Goal: Information Seeking & Learning: Learn about a topic

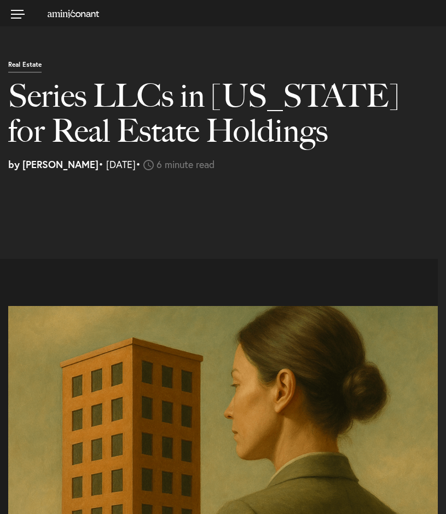
select select "US"
select select "Austin"
select select "Business and Civil Litigation"
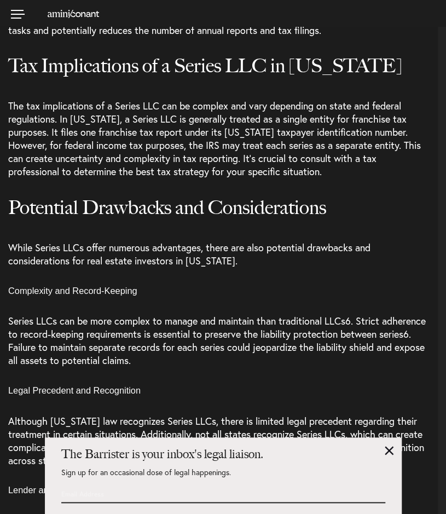
scroll to position [2289, 0]
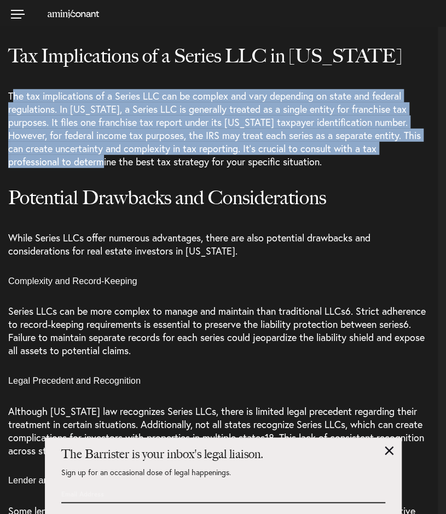
drag, startPoint x: 11, startPoint y: 91, endPoint x: 149, endPoint y: 170, distance: 159.0
click at [149, 170] on p "The tax implications of a Series LLC can be complex and vary depending on state…" at bounding box center [222, 132] width 429 height 87
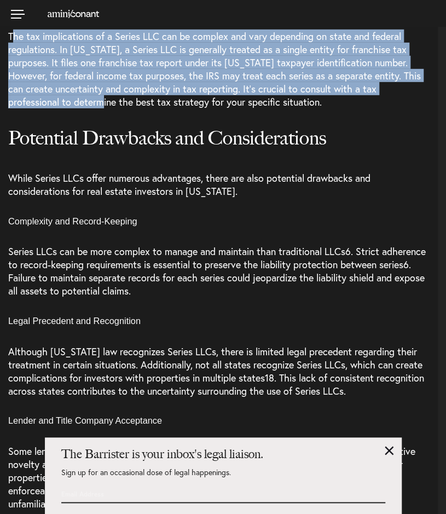
scroll to position [2349, 0]
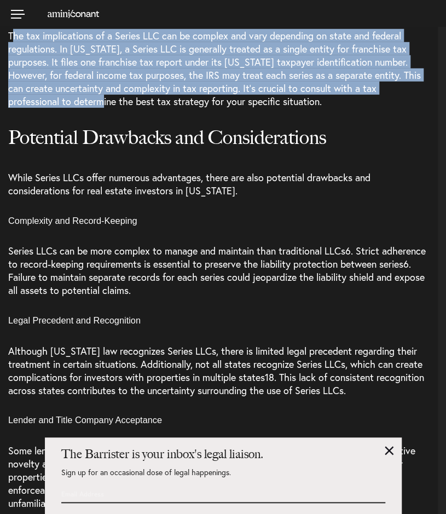
click at [40, 106] on span "The tax implications of a Series LLC can be complex and vary depending on state…" at bounding box center [214, 68] width 412 height 79
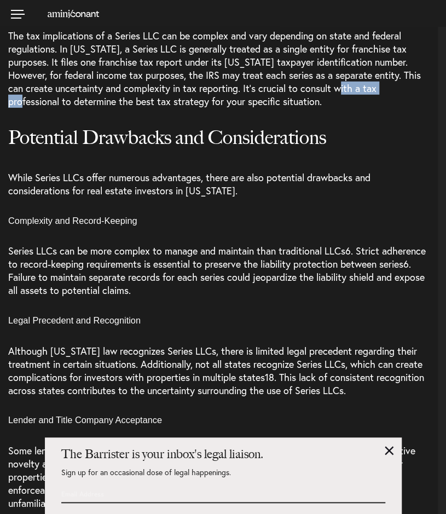
click at [40, 106] on span "The tax implications of a Series LLC can be complex and vary depending on state…" at bounding box center [214, 68] width 412 height 79
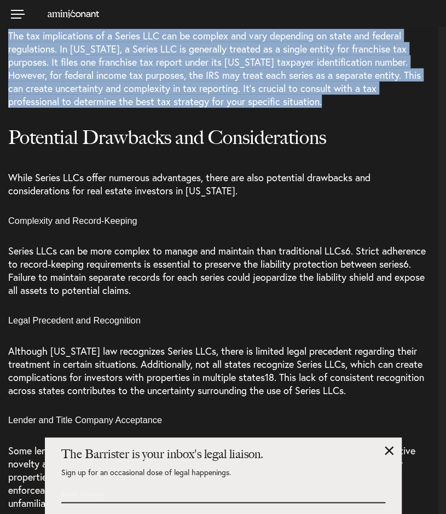
click at [40, 106] on span "The tax implications of a Series LLC can be complex and vary depending on state…" at bounding box center [214, 68] width 412 height 79
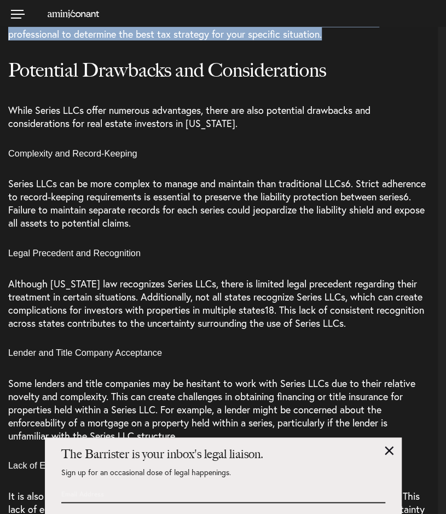
scroll to position [2417, 0]
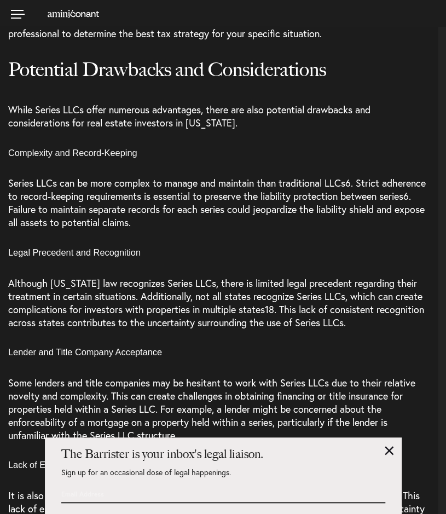
click at [26, 111] on span "While Series LLCs offer numerous advantages, there are also potential drawbacks…" at bounding box center [189, 116] width 362 height 26
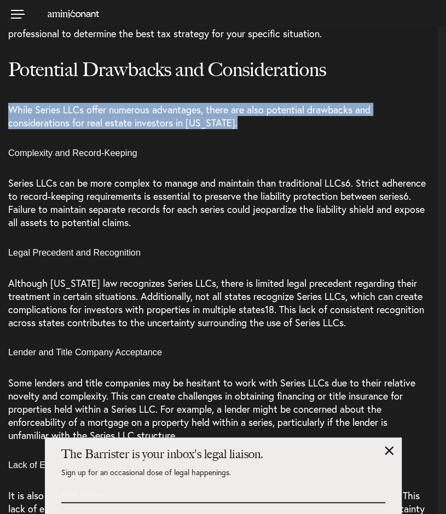
click at [26, 111] on span "While Series LLCs offer numerous advantages, there are also potential drawbacks…" at bounding box center [189, 116] width 362 height 26
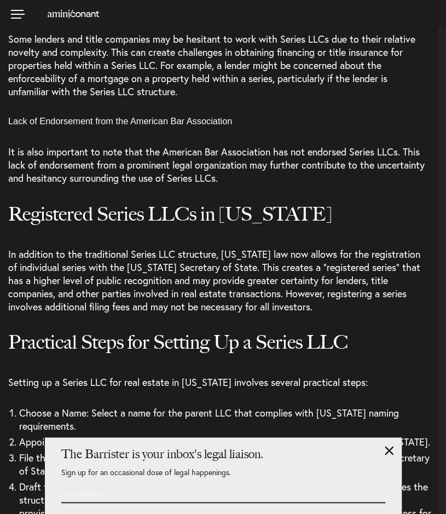
scroll to position [2765, 0]
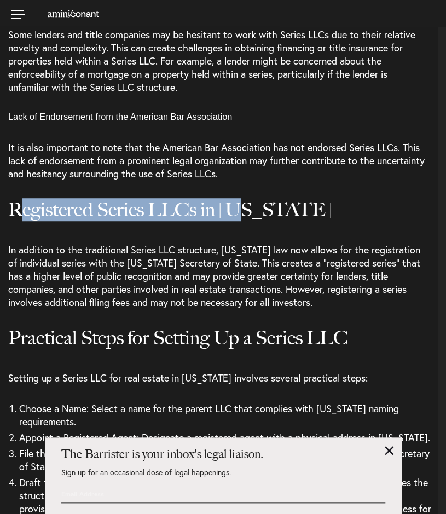
drag, startPoint x: 17, startPoint y: 207, endPoint x: 241, endPoint y: 225, distance: 224.5
click at [241, 225] on h2 "Registered Series LLCs in [US_STATE]" at bounding box center [218, 221] width 421 height 44
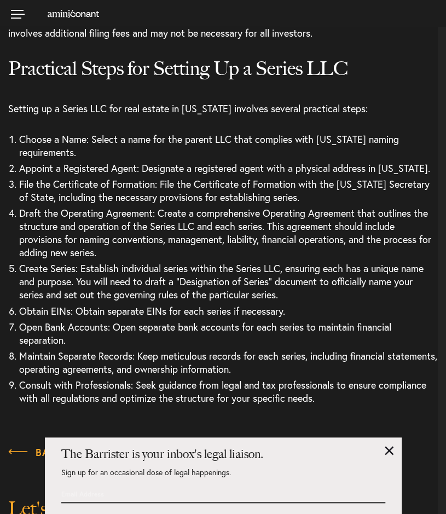
scroll to position [3035, 0]
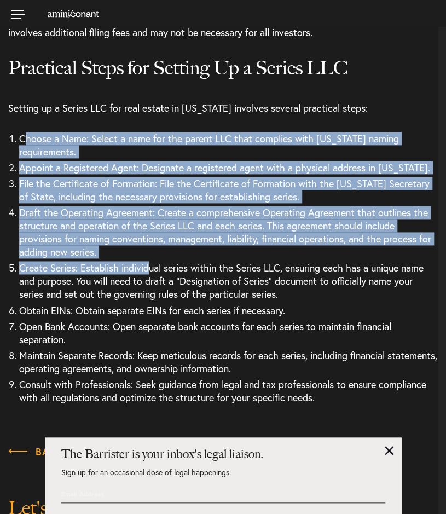
drag, startPoint x: 24, startPoint y: 135, endPoint x: 151, endPoint y: 259, distance: 177.9
click at [151, 259] on ol "Choose a Name: Select a name for the parent LLC that complies with [US_STATE] n…" at bounding box center [222, 267] width 429 height 274
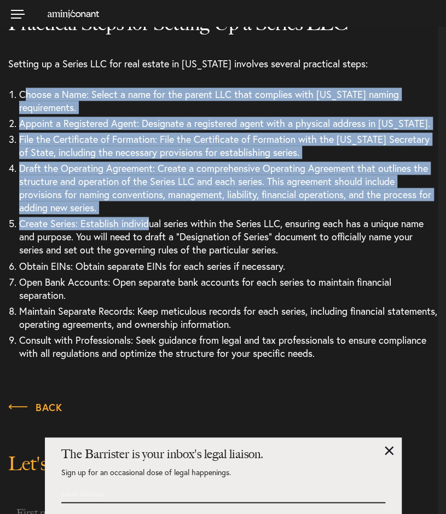
scroll to position [3080, 0]
